Goal: Task Accomplishment & Management: Use online tool/utility

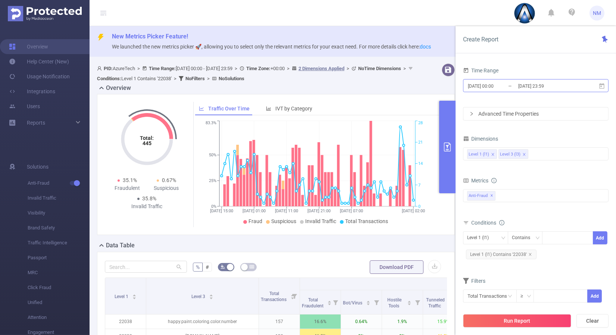
scroll to position [98, 0]
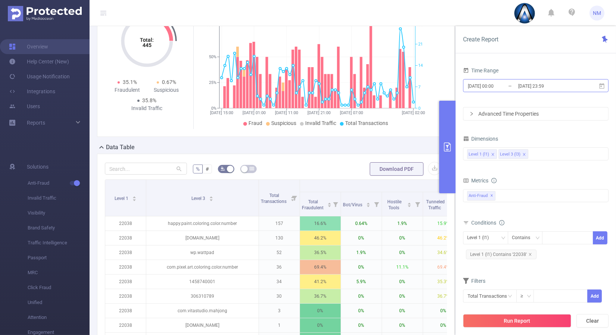
click at [543, 90] on input "[DATE] 23:59" at bounding box center [547, 86] width 60 height 10
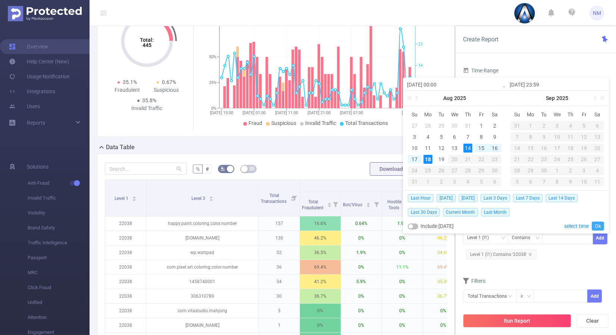
click at [602, 226] on link "Ok" at bounding box center [598, 226] width 12 height 9
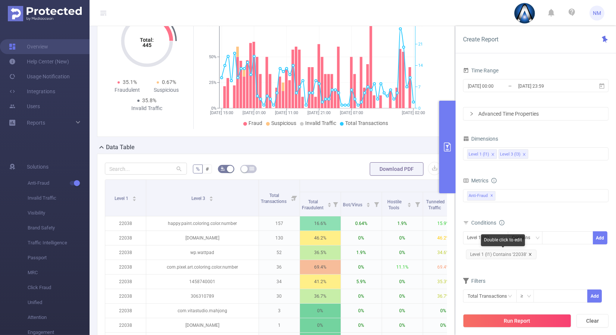
click at [529, 253] on icon "icon: close" at bounding box center [530, 255] width 4 height 4
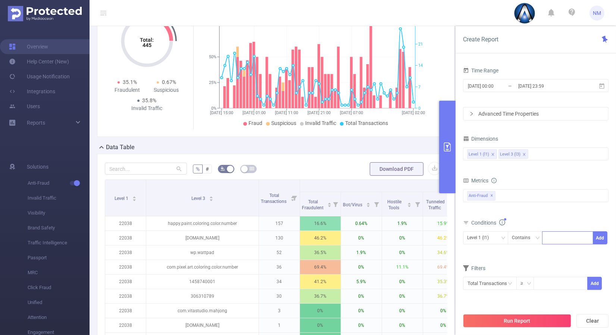
click at [562, 238] on div at bounding box center [567, 238] width 43 height 12
type input "22036"
click at [602, 237] on button "Add" at bounding box center [600, 237] width 15 height 13
click at [497, 234] on div "Level 3 (l3)" at bounding box center [485, 238] width 37 height 12
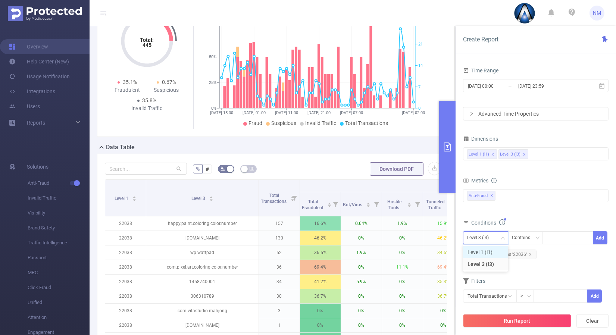
click at [487, 251] on li "Level 1 (l1)" at bounding box center [485, 252] width 45 height 12
click at [523, 218] on div "Conditions" at bounding box center [535, 223] width 145 height 12
click at [513, 318] on button "Run Report" at bounding box center [517, 320] width 108 height 13
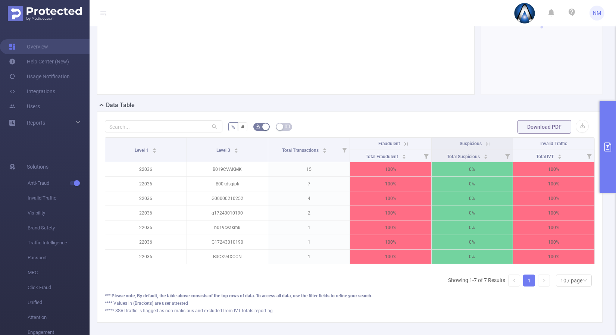
scroll to position [158, 0]
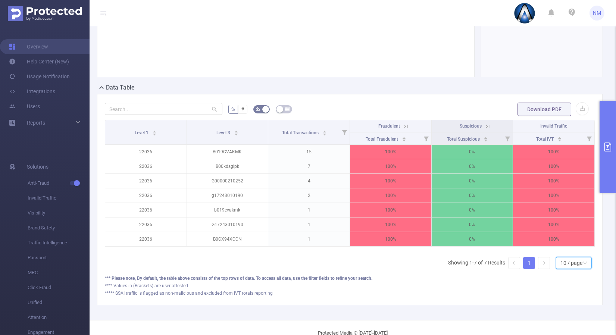
click at [571, 267] on div "10 / page" at bounding box center [571, 262] width 22 height 11
click at [562, 220] on li "20 / page" at bounding box center [568, 219] width 36 height 12
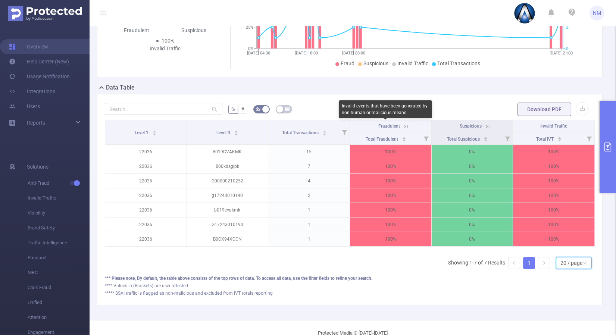
click at [402, 123] on icon at bounding box center [405, 126] width 7 height 7
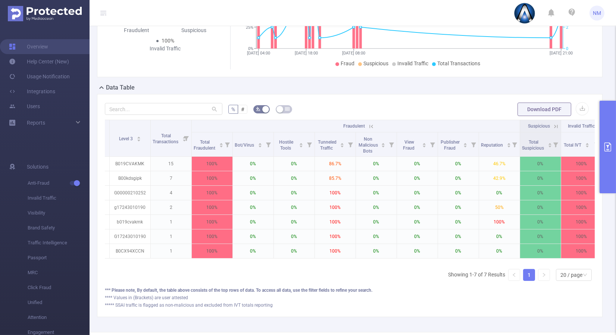
scroll to position [0, 0]
